Goal: Answer question/provide support: Share knowledge or assist other users

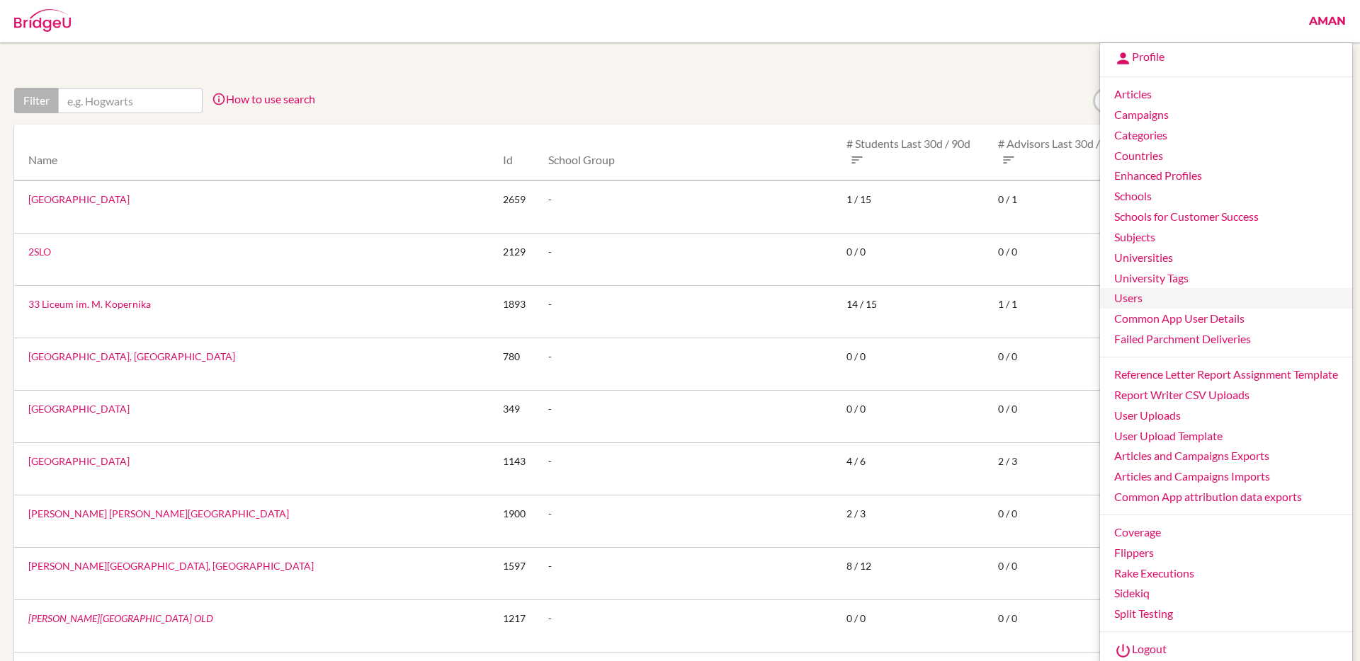
click at [1161, 295] on link "Users" at bounding box center [1226, 298] width 252 height 21
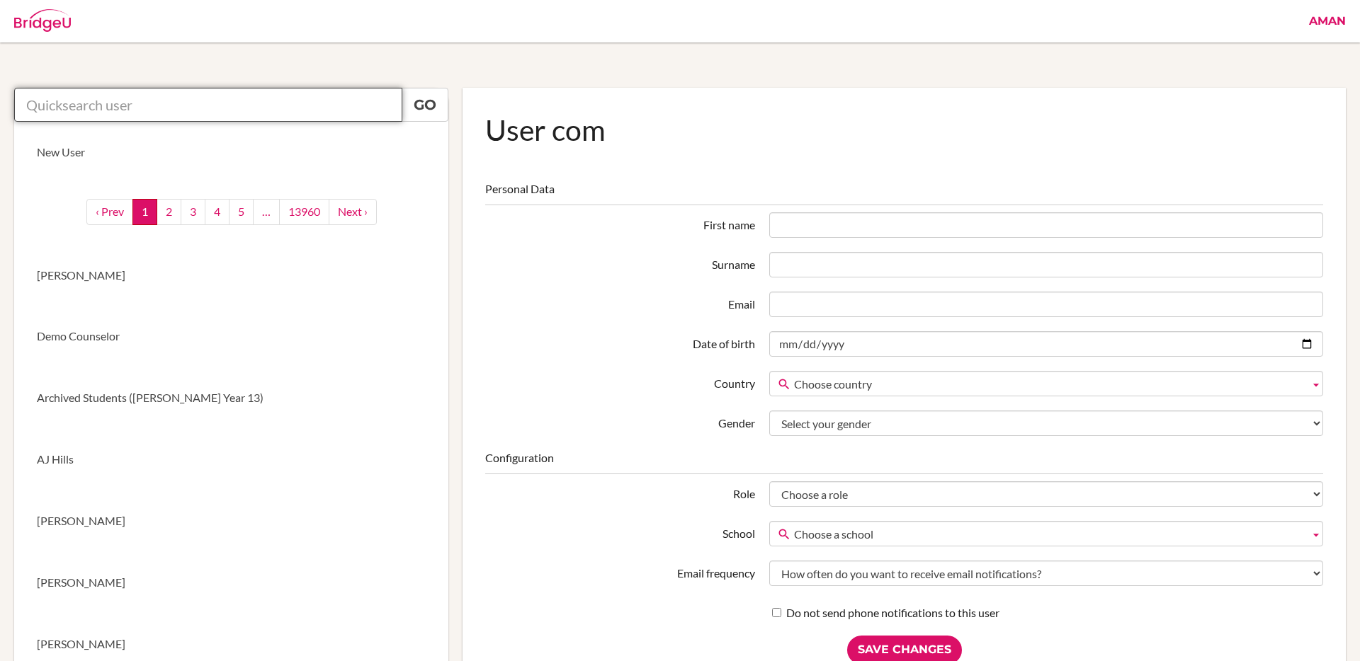
click at [302, 97] on input "text" at bounding box center [208, 105] width 388 height 34
click at [237, 104] on input "ana" at bounding box center [208, 105] width 388 height 34
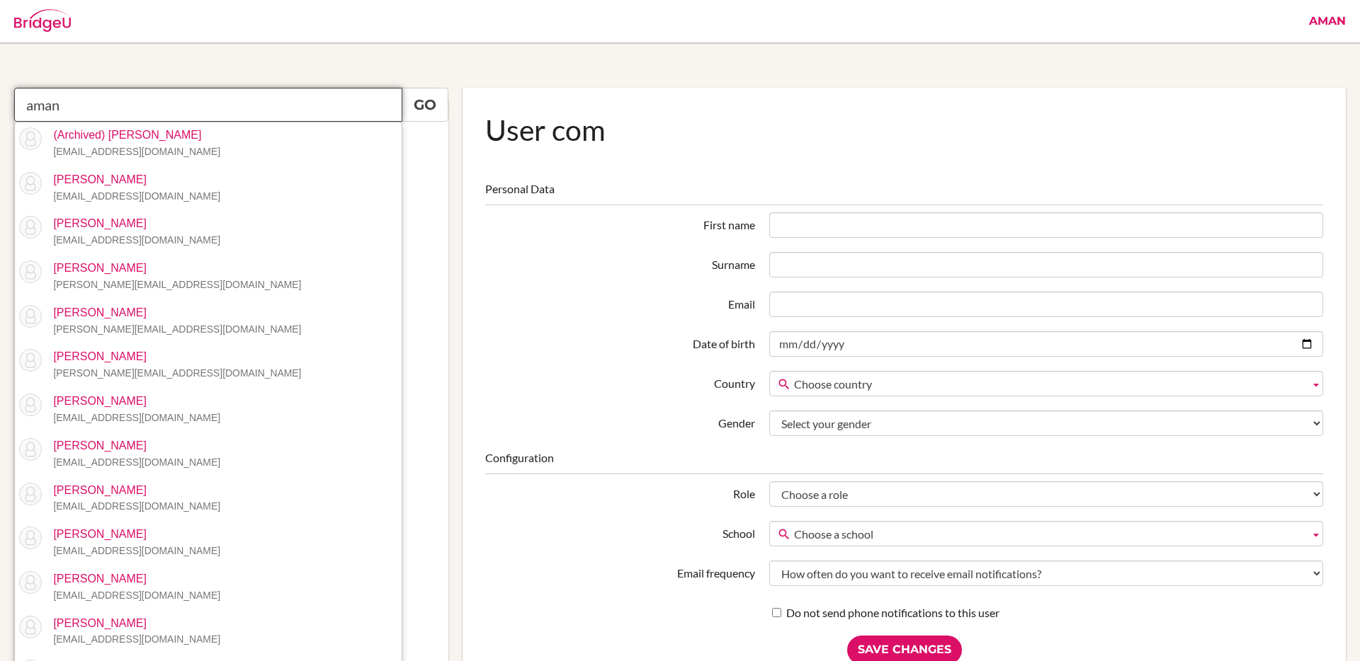
click at [149, 108] on input "aman" at bounding box center [208, 105] width 388 height 34
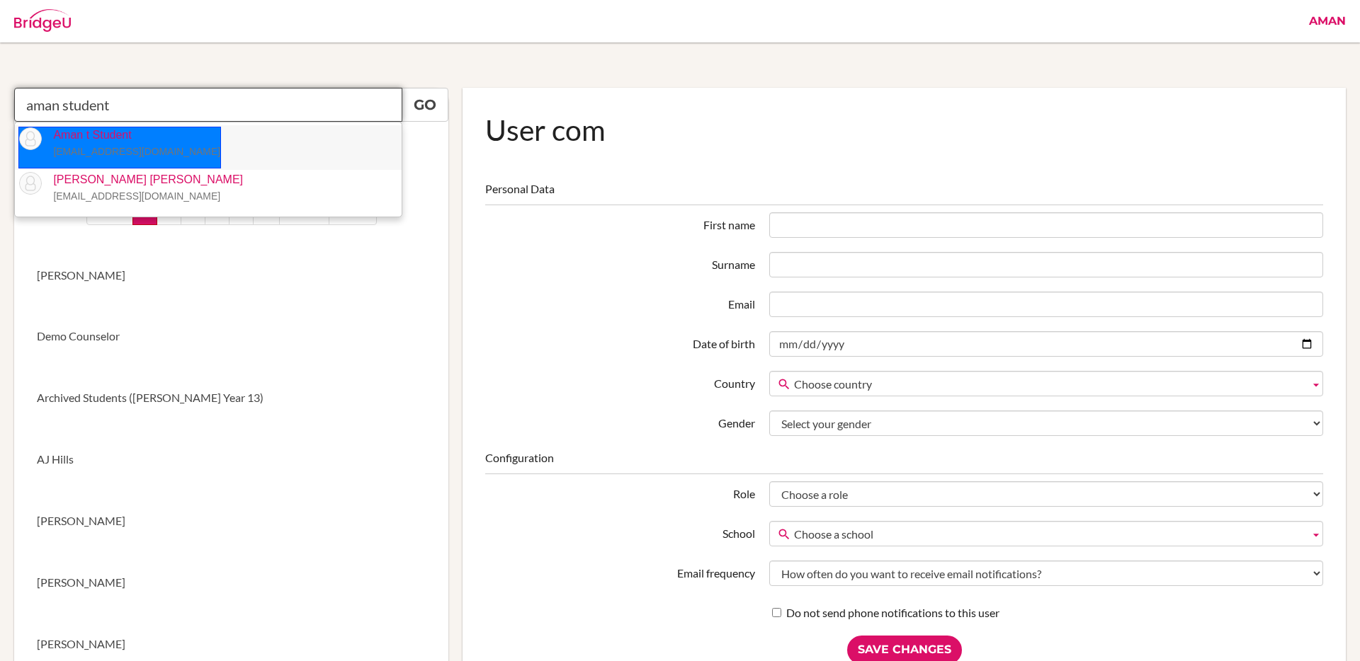
click at [150, 133] on p "Aman t Student aman.tank+student@bridge-u.com" at bounding box center [131, 143] width 178 height 33
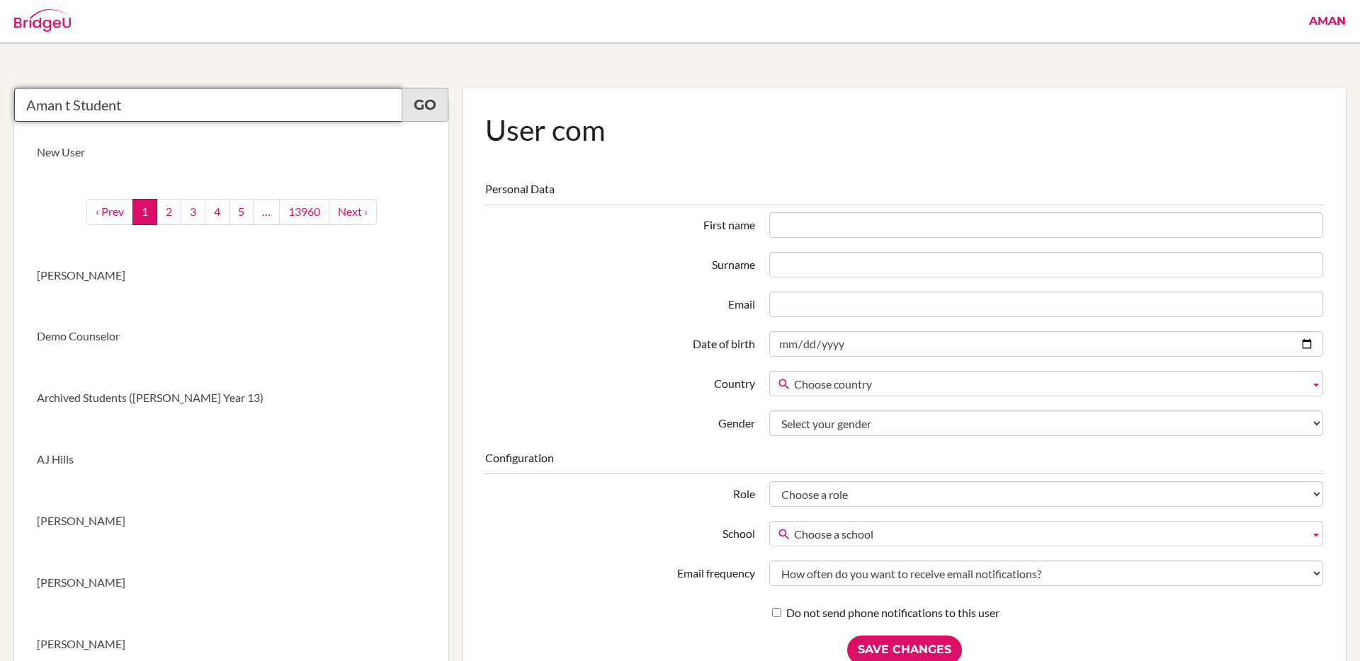
type input "Aman t Student"
click at [419, 110] on link "Go" at bounding box center [425, 105] width 47 height 34
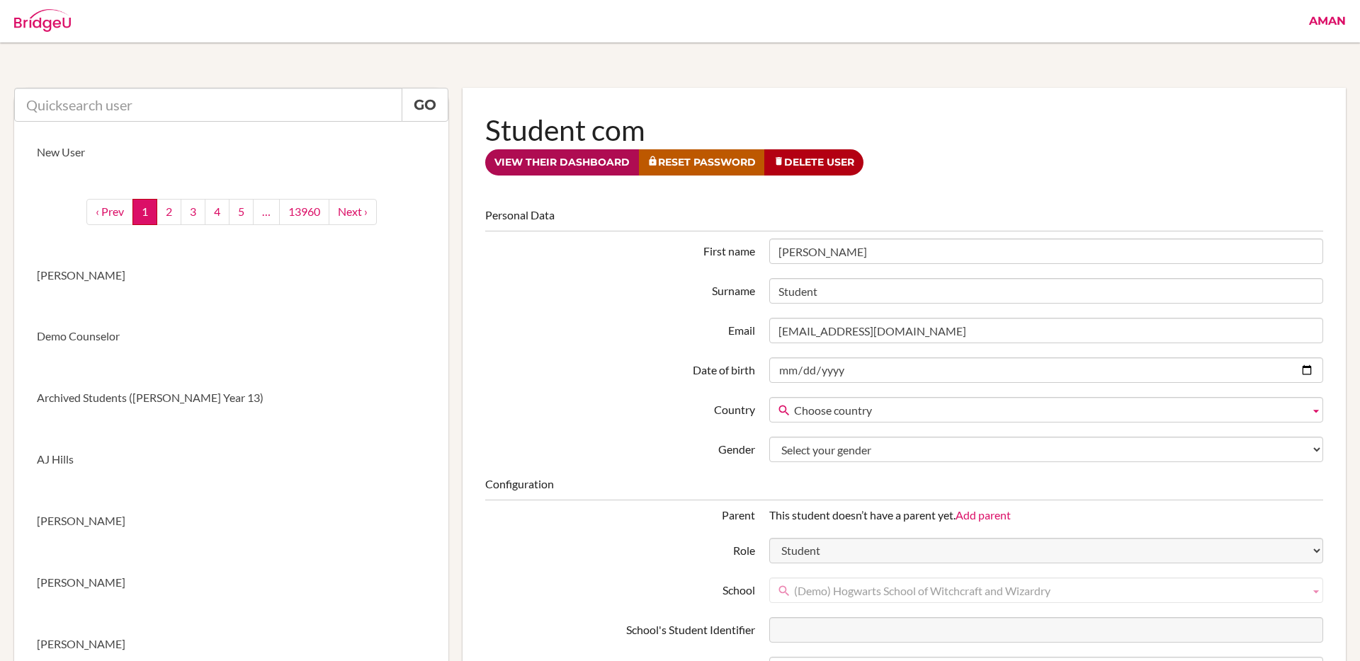
click at [536, 172] on link "View their dashboard" at bounding box center [562, 162] width 154 height 26
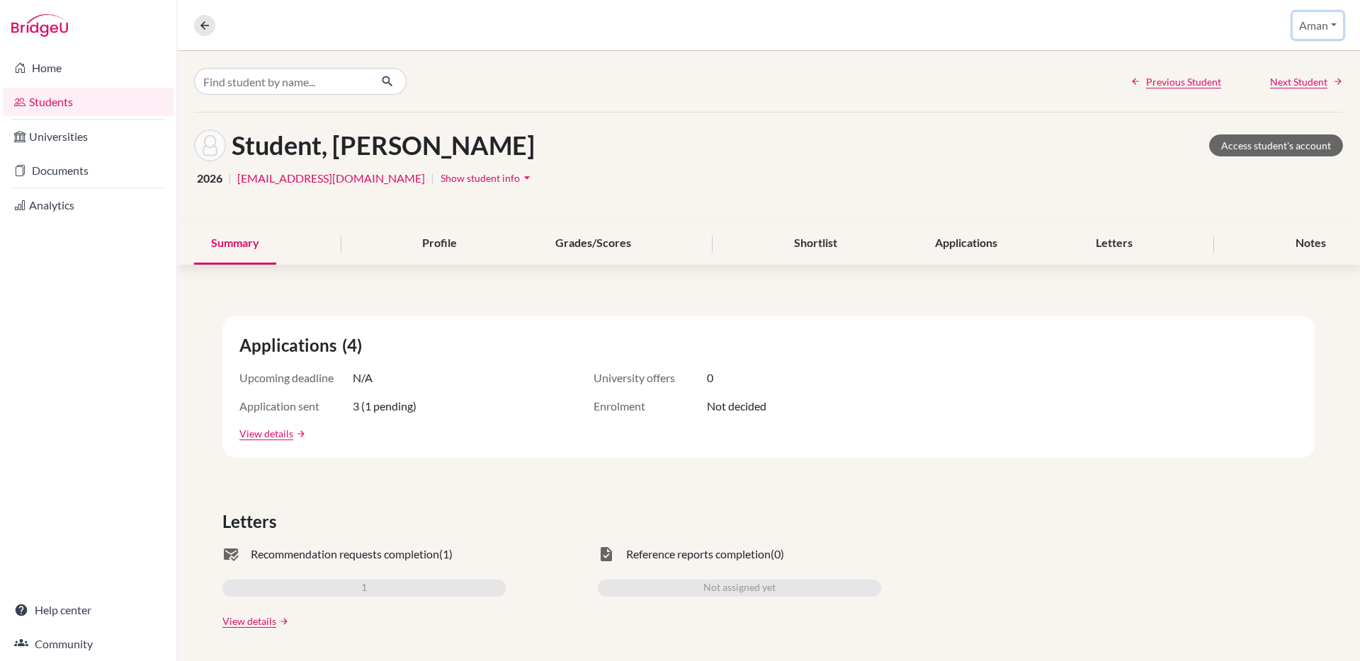
click at [1321, 28] on button "Aman" at bounding box center [1317, 25] width 50 height 27
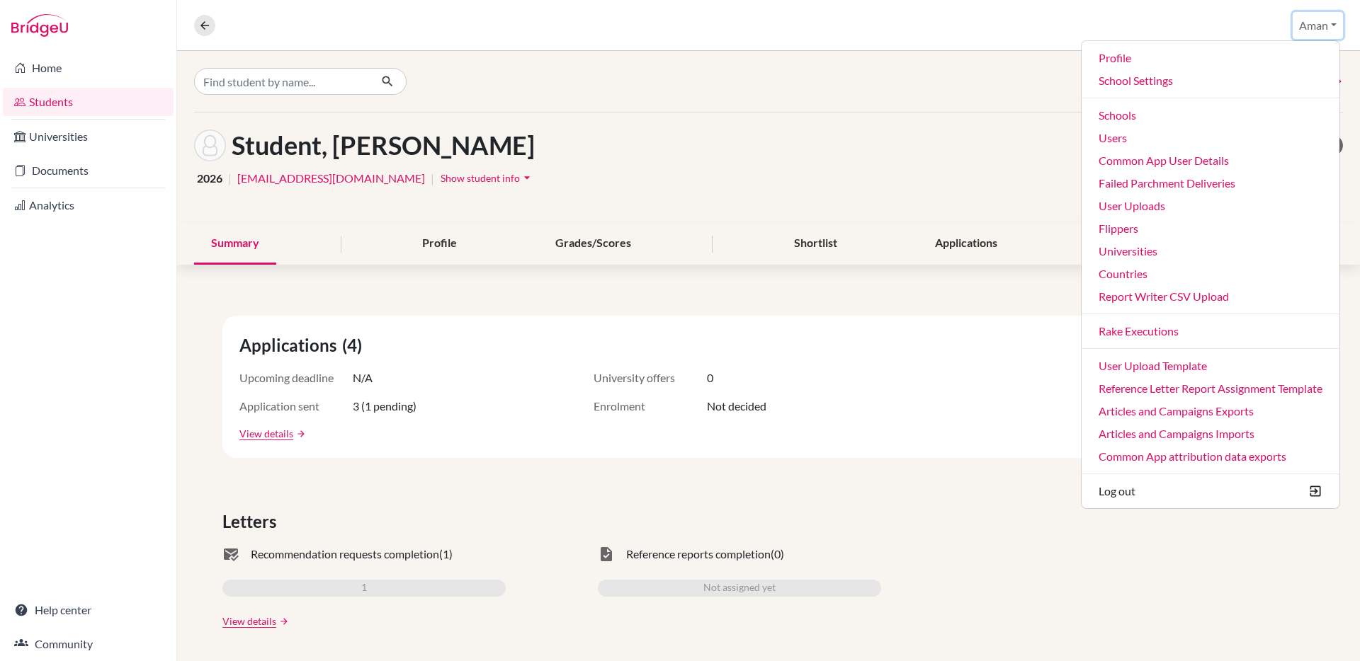
click at [1321, 28] on button "Aman" at bounding box center [1317, 25] width 50 height 27
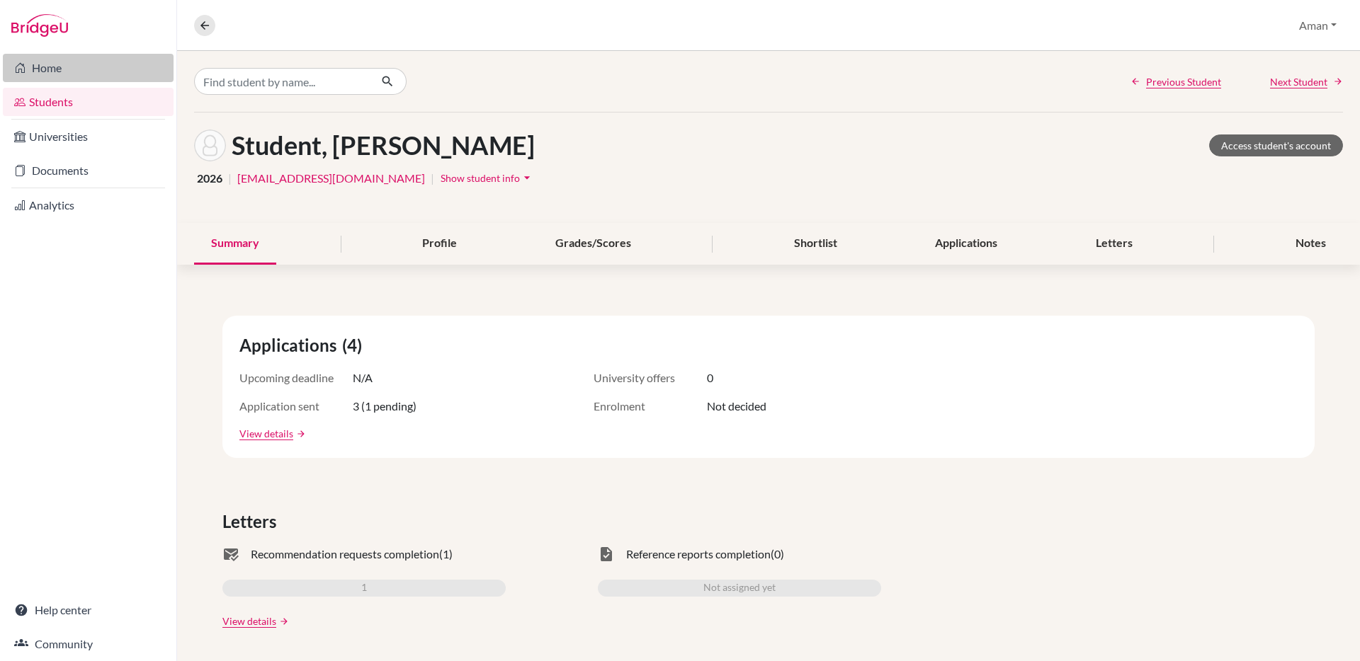
click at [81, 64] on link "Home" at bounding box center [88, 68] width 171 height 28
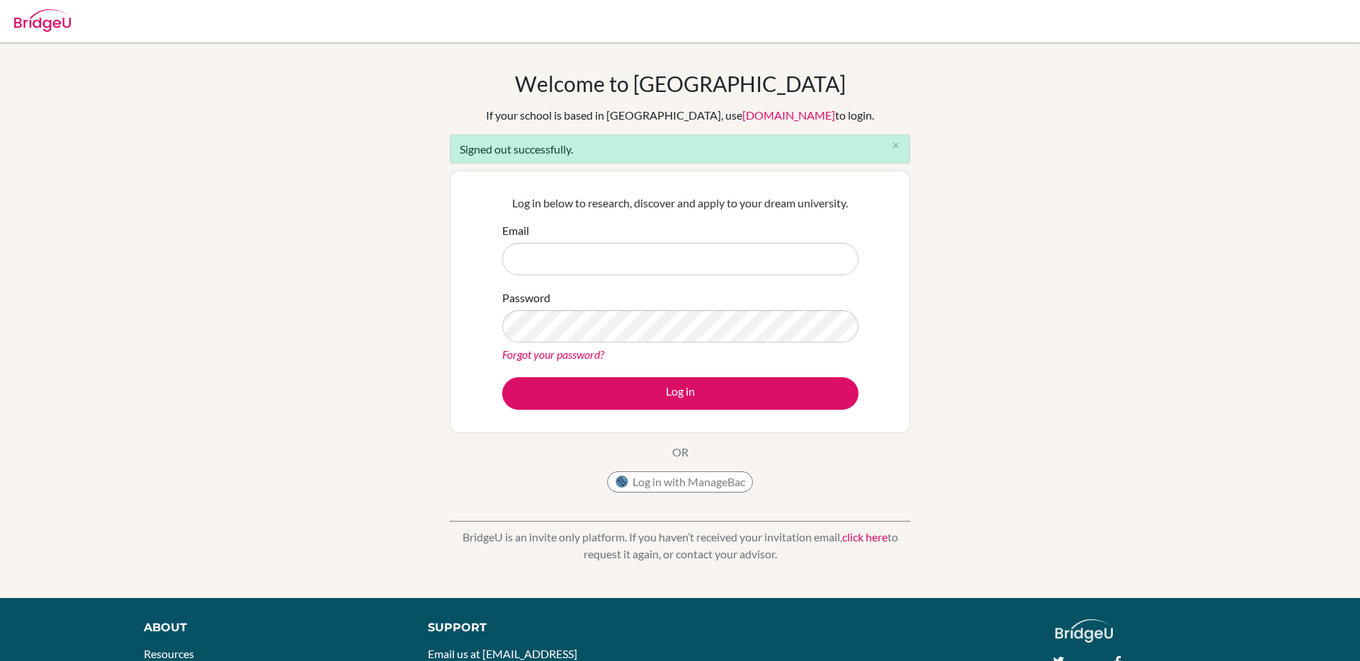
click at [601, 263] on input "Email" at bounding box center [680, 259] width 356 height 33
type input "[EMAIL_ADDRESS][DOMAIN_NAME]"
click at [502, 377] on button "Log in" at bounding box center [680, 393] width 356 height 33
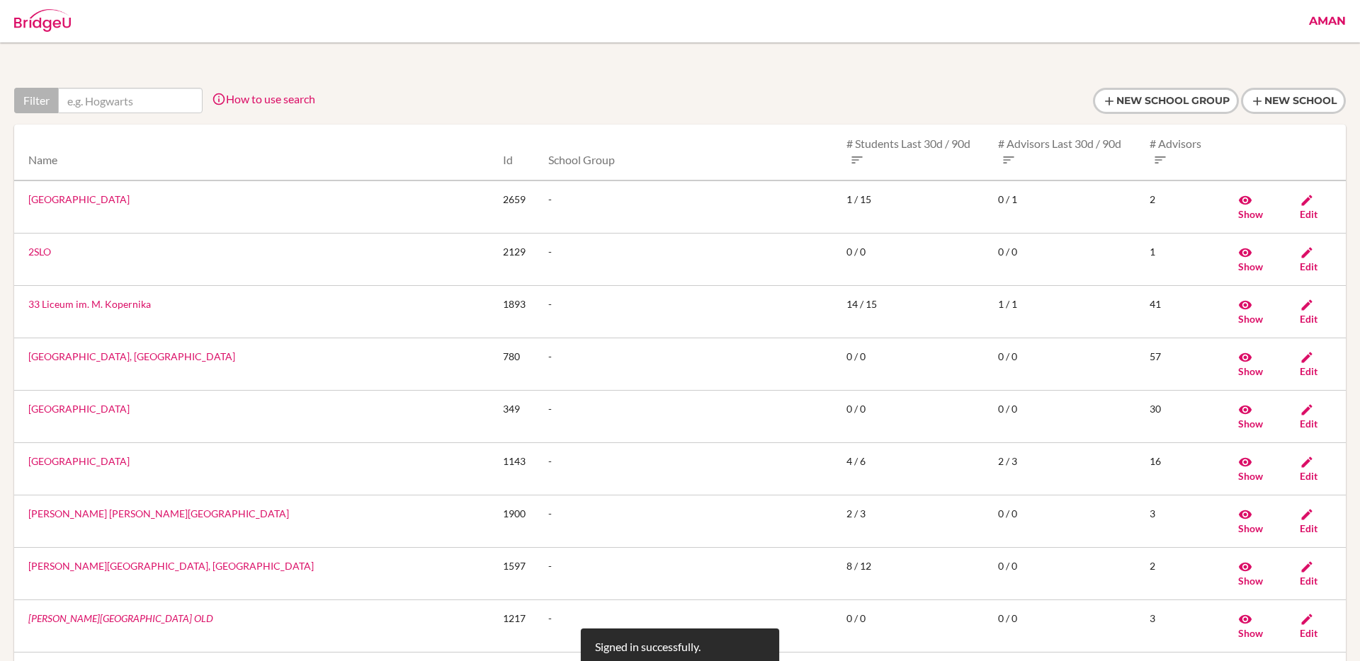
click at [1322, 28] on link "Aman" at bounding box center [1327, 21] width 51 height 42
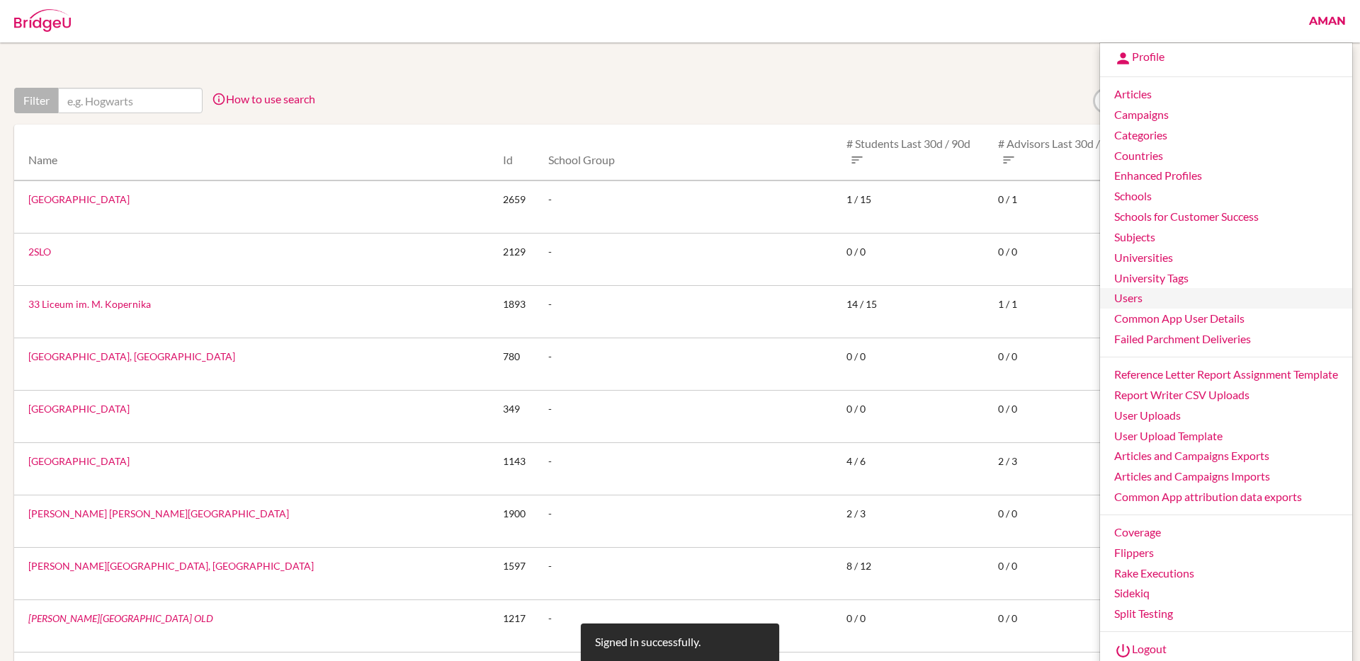
click at [1156, 293] on link "Users" at bounding box center [1226, 298] width 252 height 21
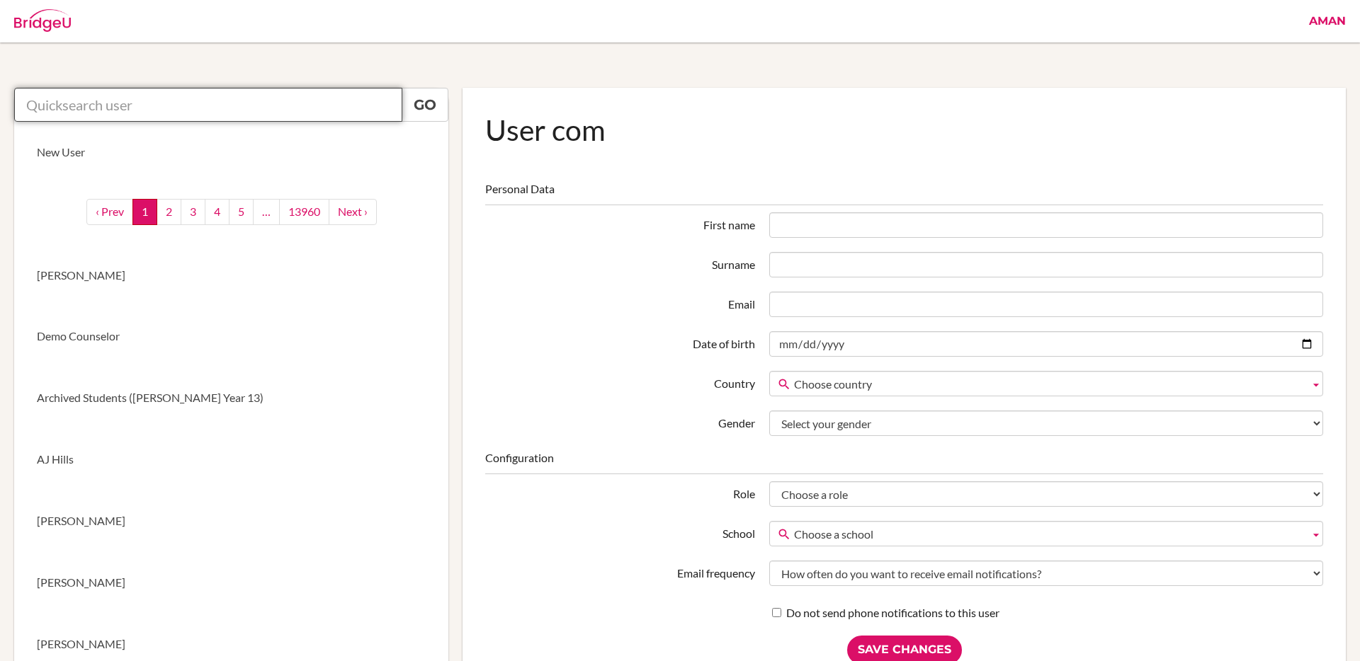
click at [232, 115] on input "text" at bounding box center [208, 105] width 388 height 34
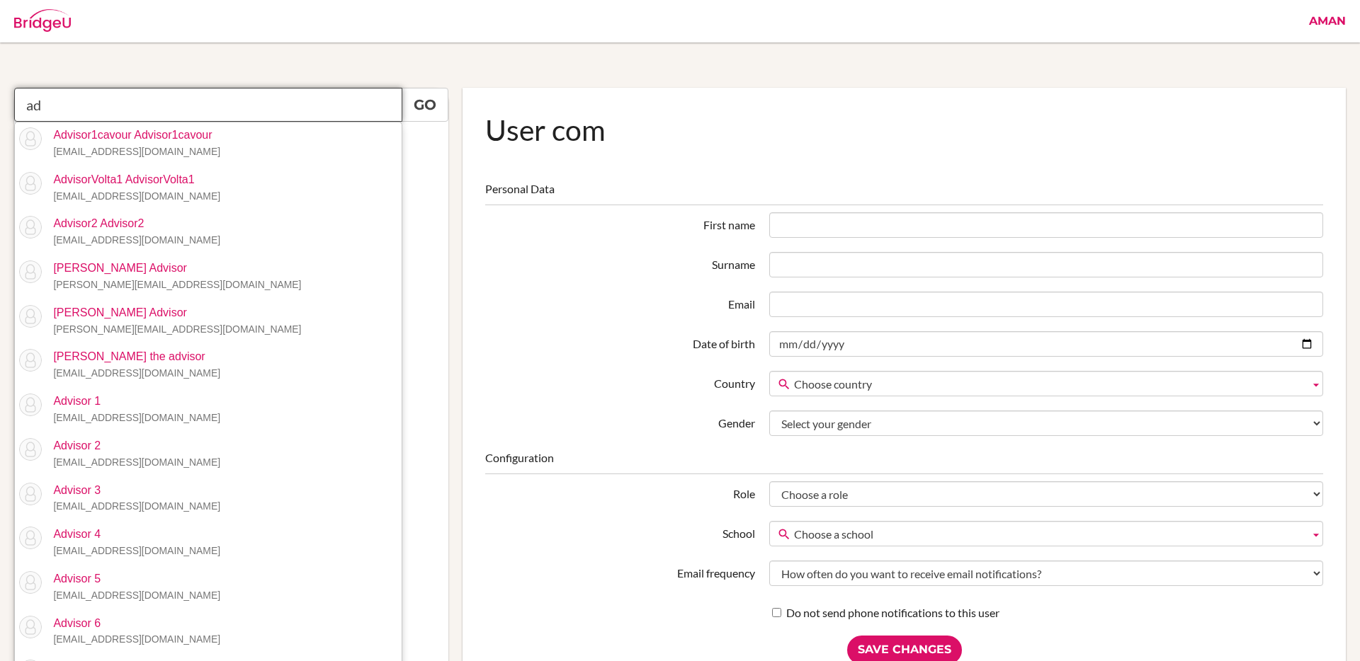
type input "a"
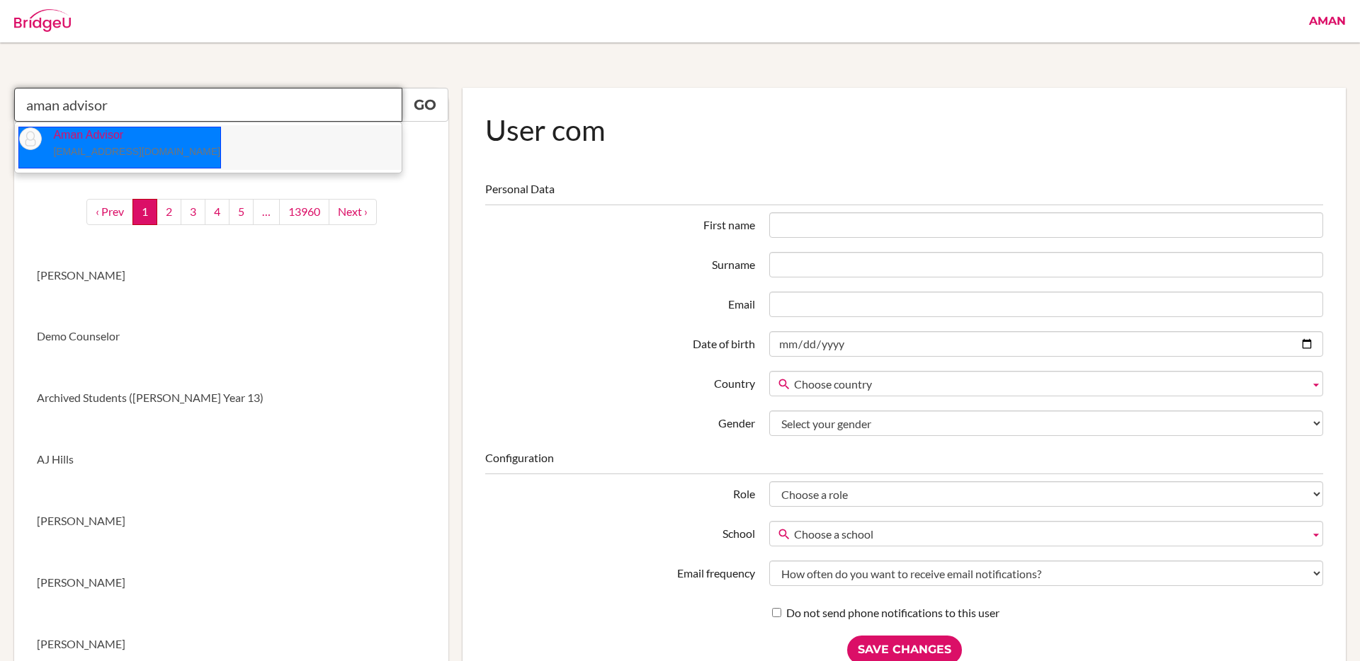
click at [206, 149] on li "Aman Advisor [EMAIL_ADDRESS][DOMAIN_NAME]" at bounding box center [208, 147] width 387 height 45
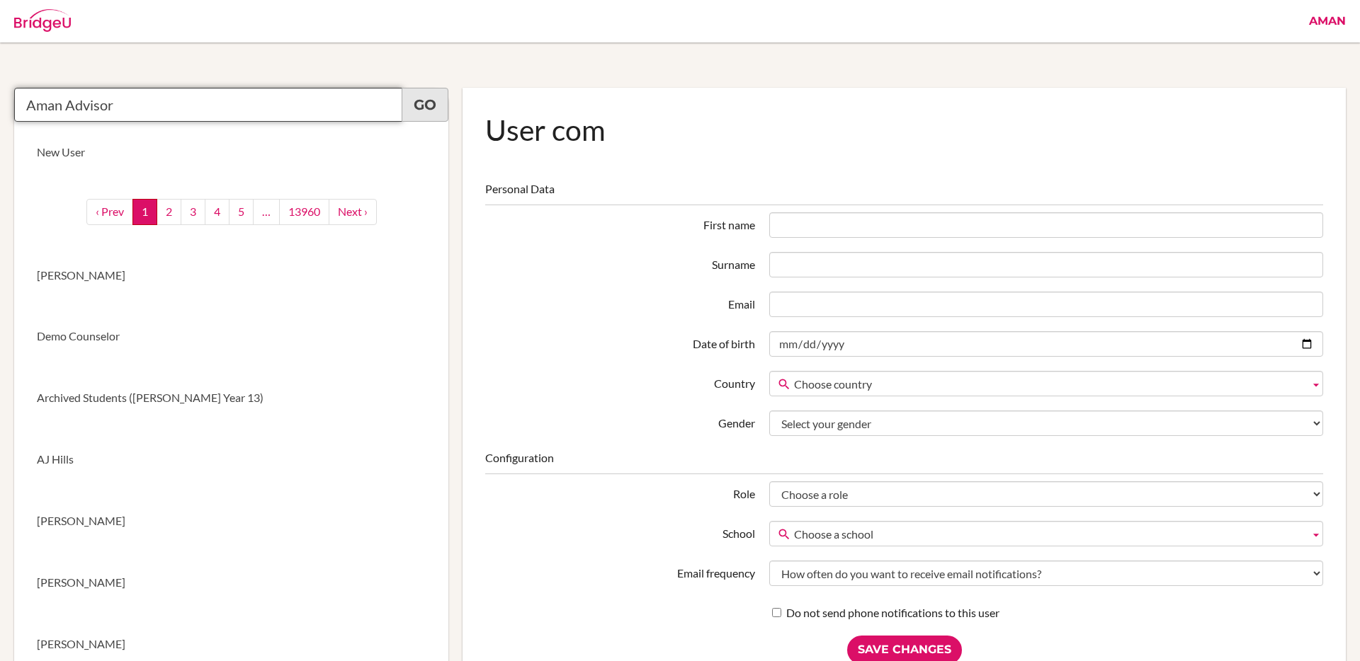
type input "Aman Advisor"
click at [431, 111] on link "Go" at bounding box center [425, 105] width 47 height 34
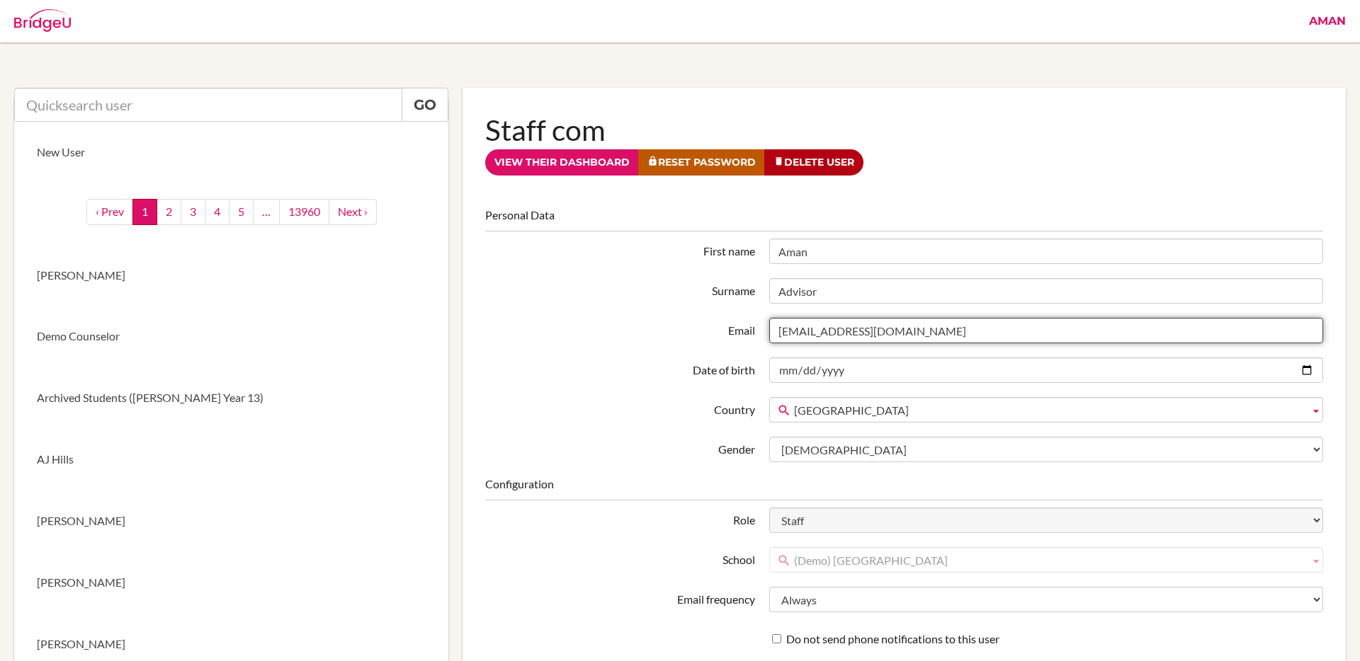
drag, startPoint x: 961, startPoint y: 341, endPoint x: 751, endPoint y: 336, distance: 210.4
click at [751, 336] on div "Email [EMAIL_ADDRESS][DOMAIN_NAME]" at bounding box center [904, 330] width 852 height 25
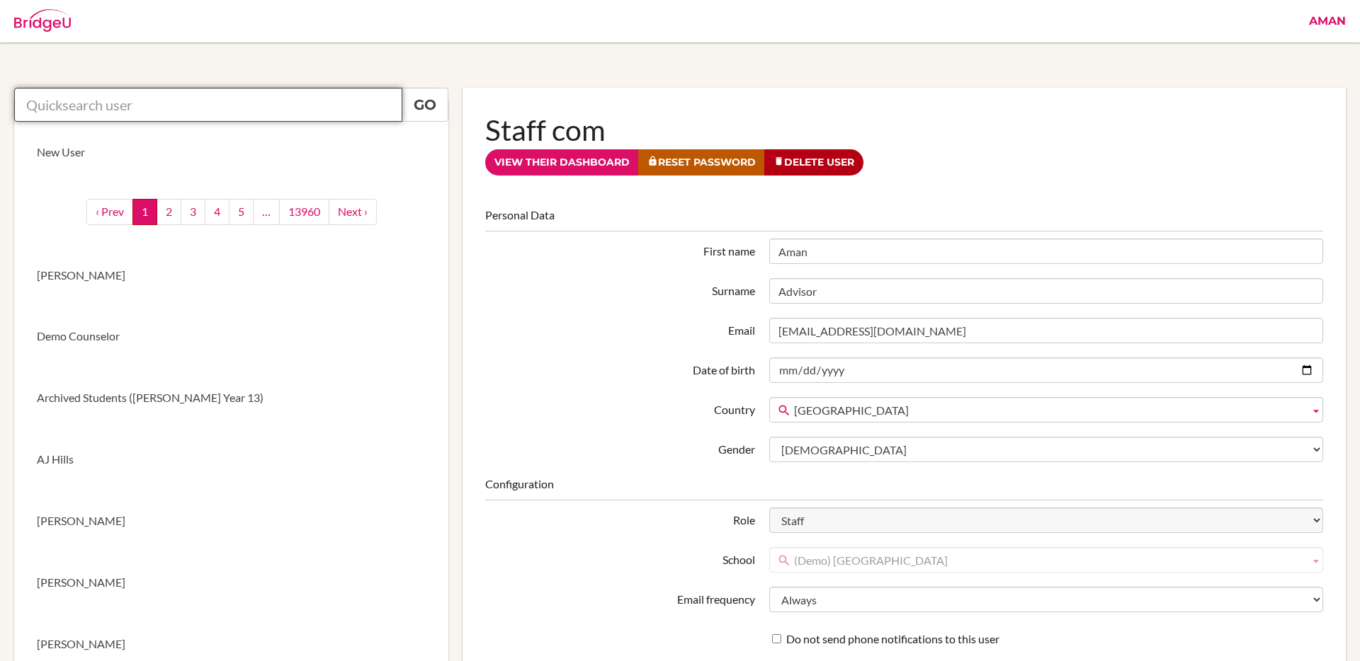
click at [188, 101] on input "text" at bounding box center [208, 105] width 388 height 34
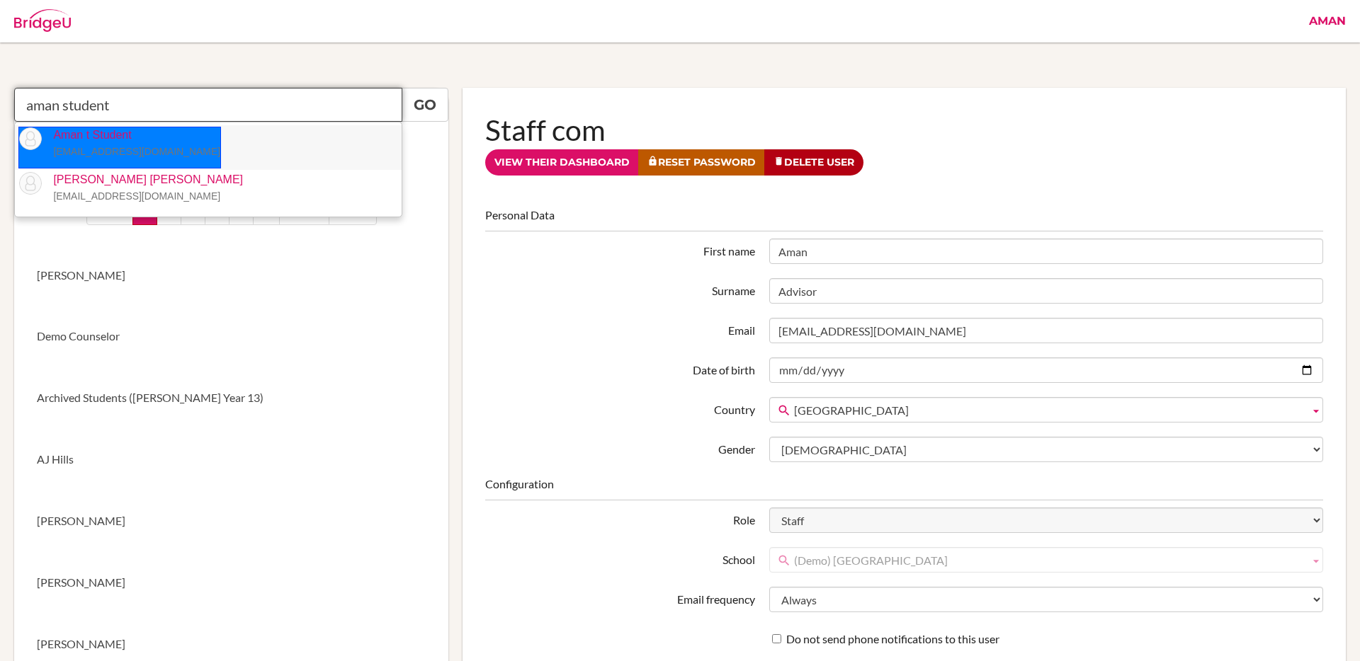
click at [240, 135] on li "Aman t Student aman.tank+student@bridge-u.com" at bounding box center [208, 147] width 387 height 45
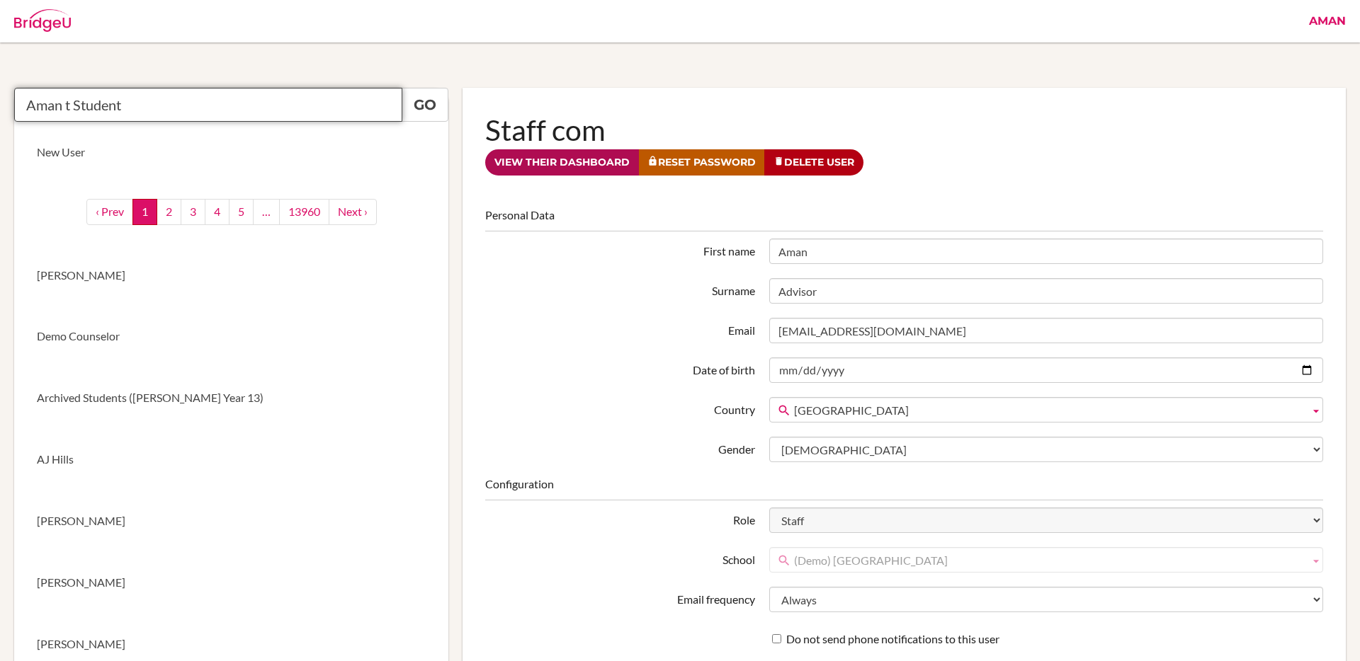
type input "Aman t Student"
click at [526, 157] on link "View their dashboard" at bounding box center [562, 162] width 154 height 26
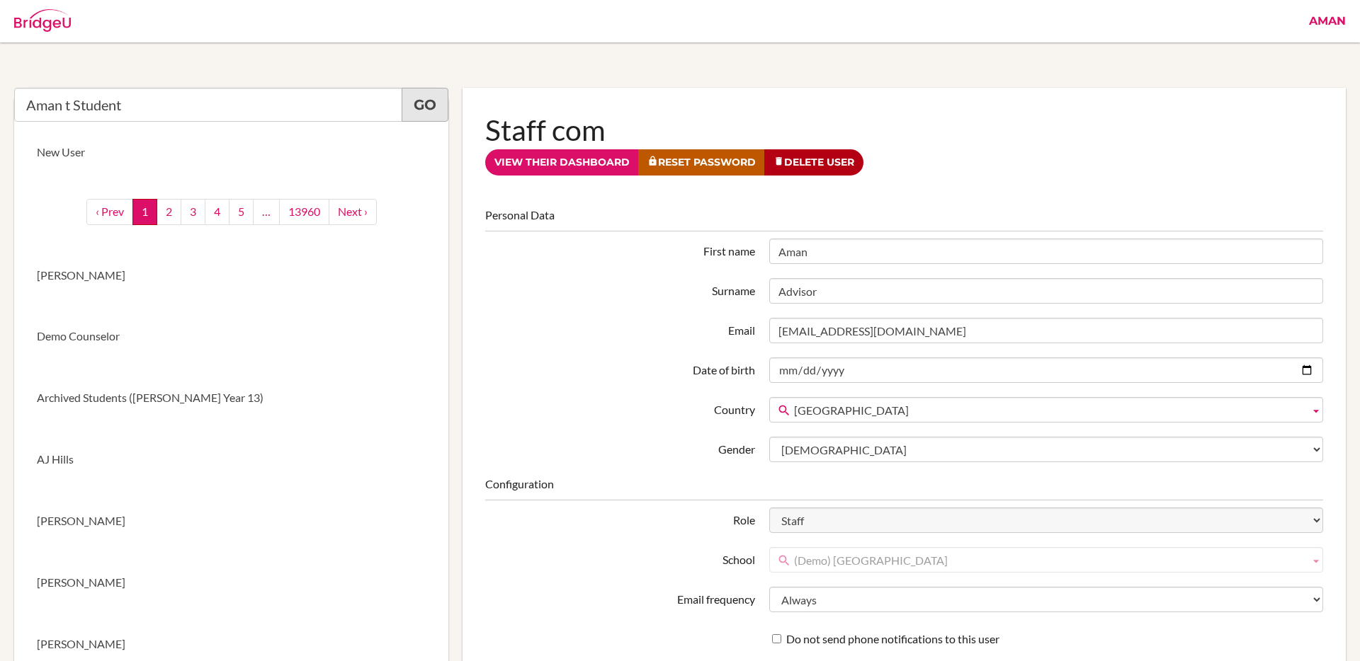
click at [416, 96] on link "Go" at bounding box center [425, 105] width 47 height 34
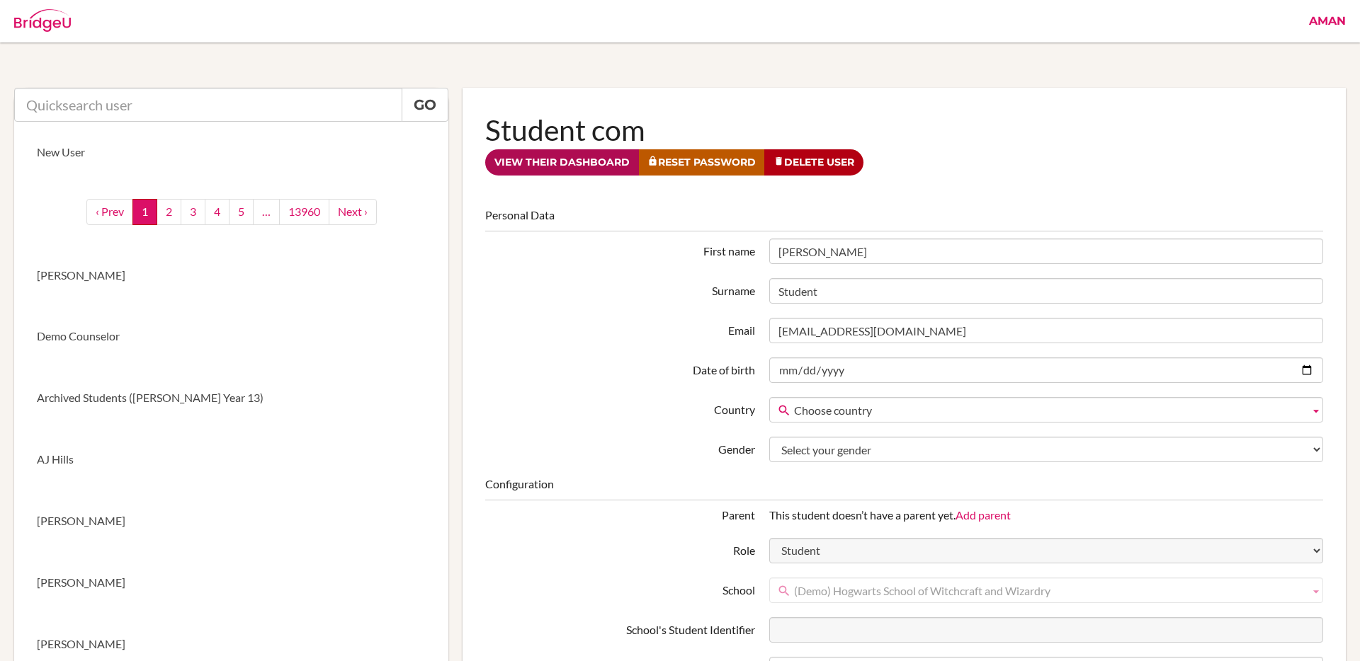
click at [598, 159] on link "View their dashboard" at bounding box center [562, 162] width 154 height 26
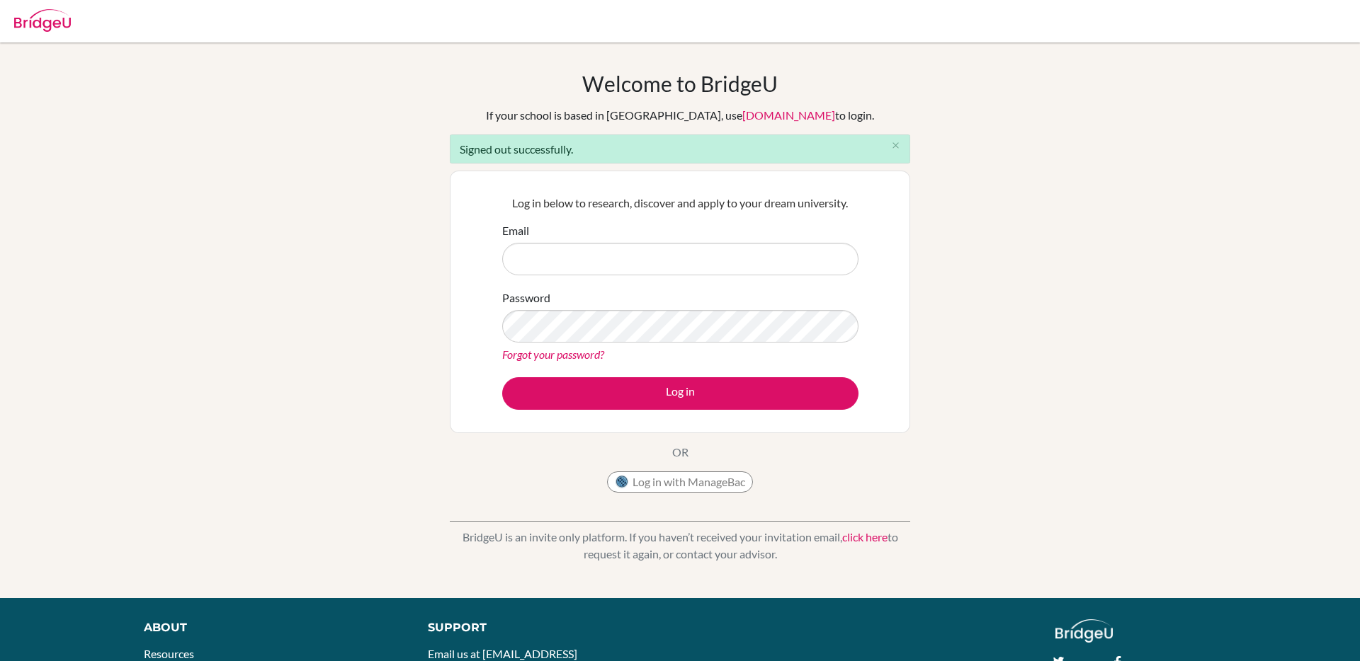
click at [567, 255] on input "Email" at bounding box center [680, 259] width 356 height 33
type input "[EMAIL_ADDRESS][DOMAIN_NAME]"
click at [502, 377] on button "Log in" at bounding box center [680, 393] width 356 height 33
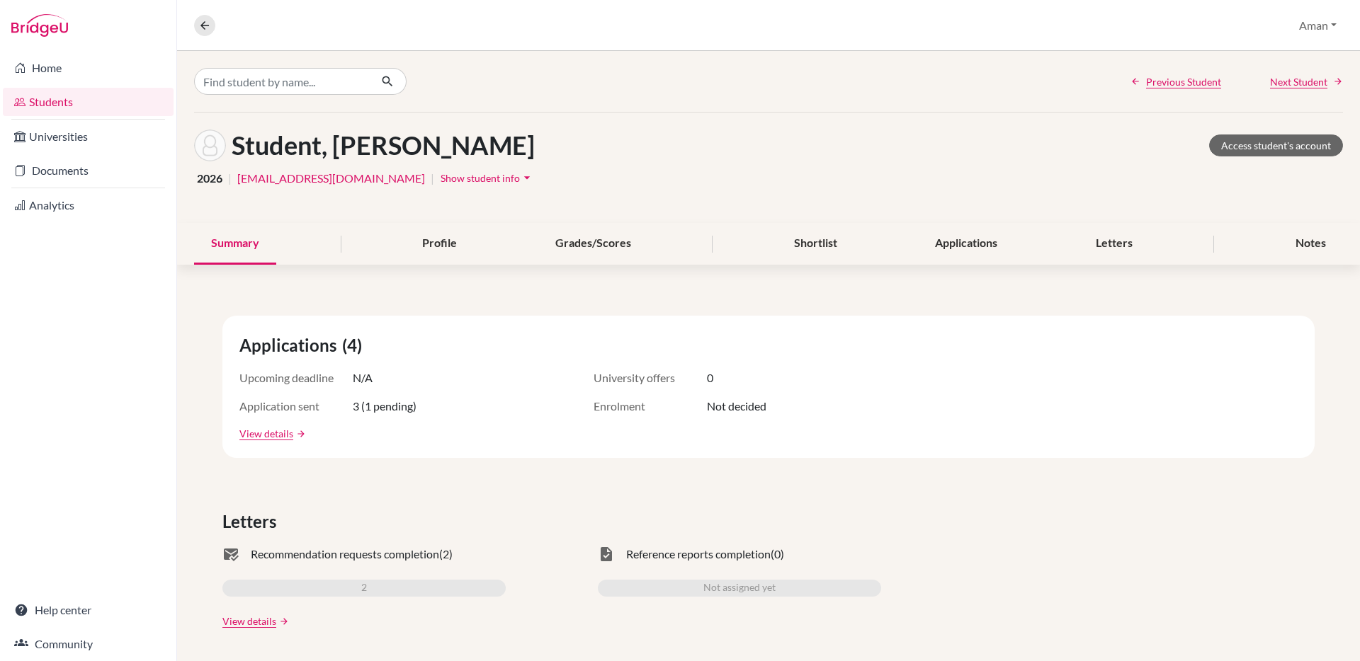
click at [1344, 21] on div "Overview Student details Aman Profile School Settings Admin Schools Users Commo…" at bounding box center [768, 25] width 1183 height 51
click at [1319, 28] on button "Aman" at bounding box center [1317, 25] width 50 height 27
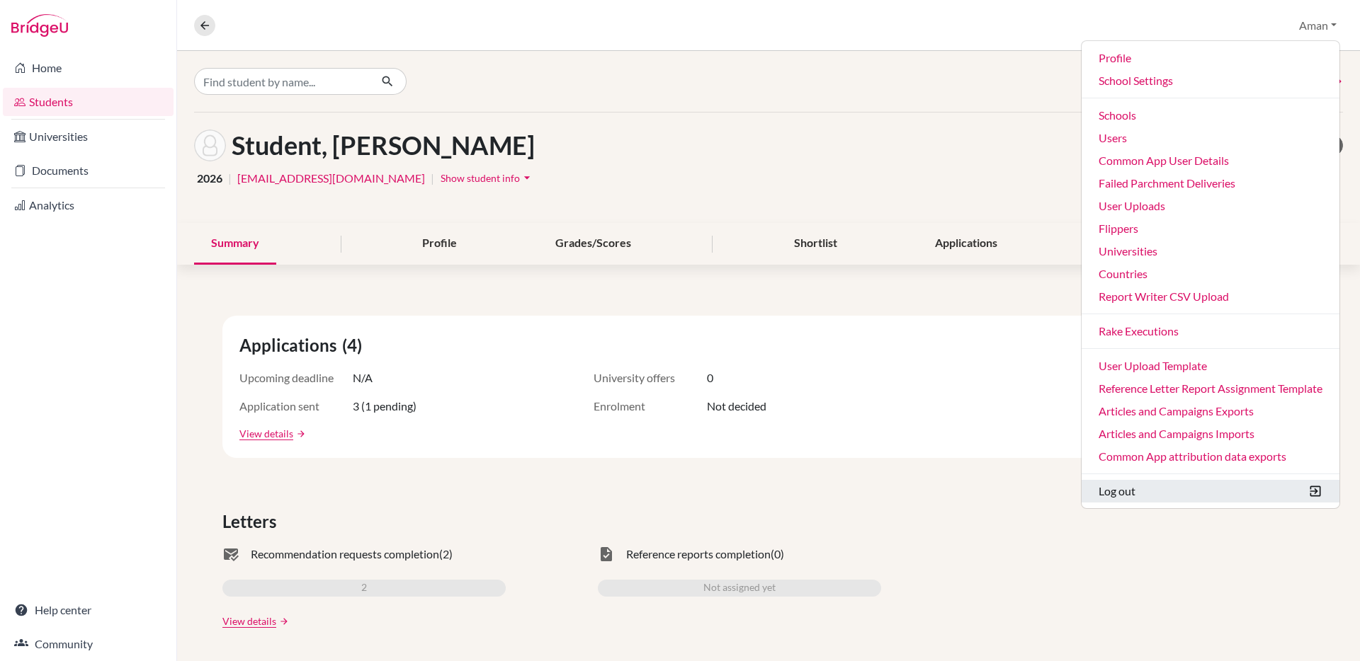
click at [1126, 494] on button "Log out" at bounding box center [1210, 491] width 258 height 23
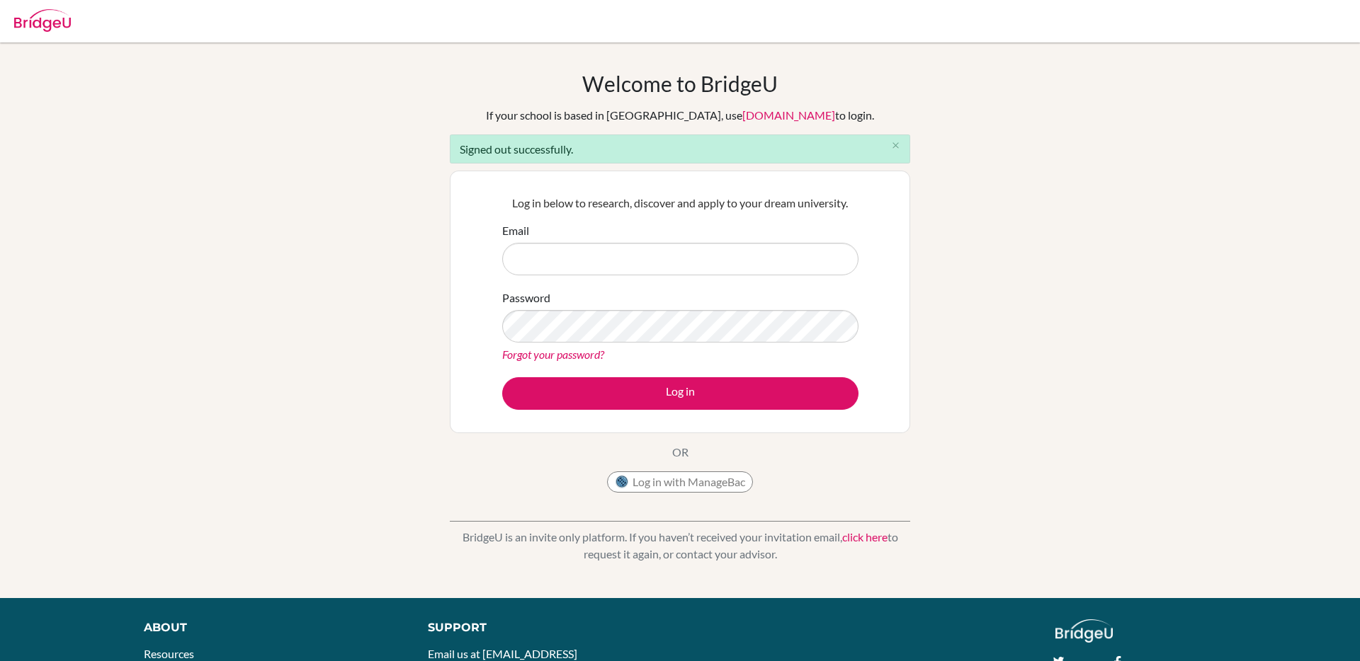
click at [670, 244] on input "Email" at bounding box center [680, 259] width 356 height 33
type input "[EMAIL_ADDRESS][DOMAIN_NAME]"
click at [502, 377] on button "Log in" at bounding box center [680, 393] width 356 height 33
